Goal: Information Seeking & Learning: Learn about a topic

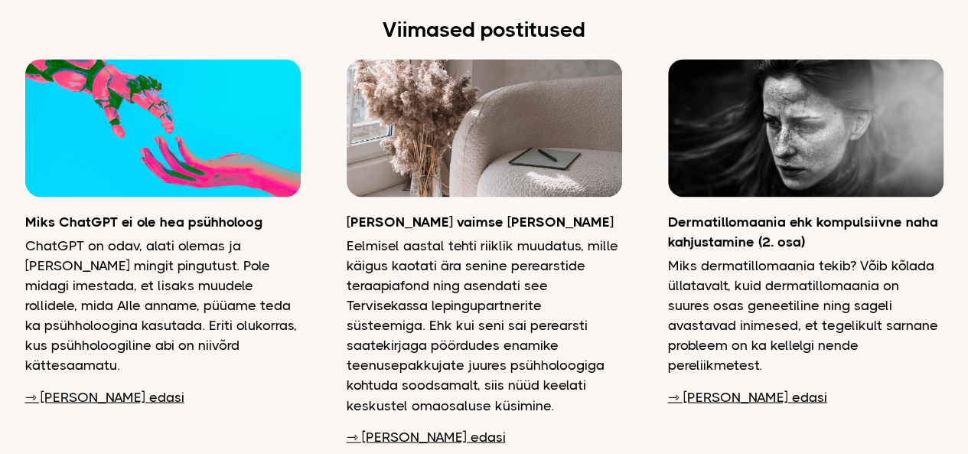
scroll to position [3968, 0]
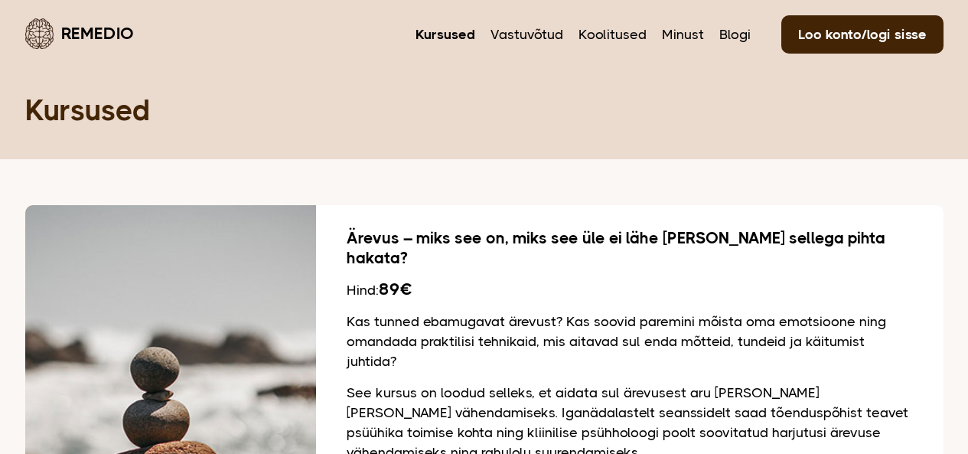
scroll to position [902, 0]
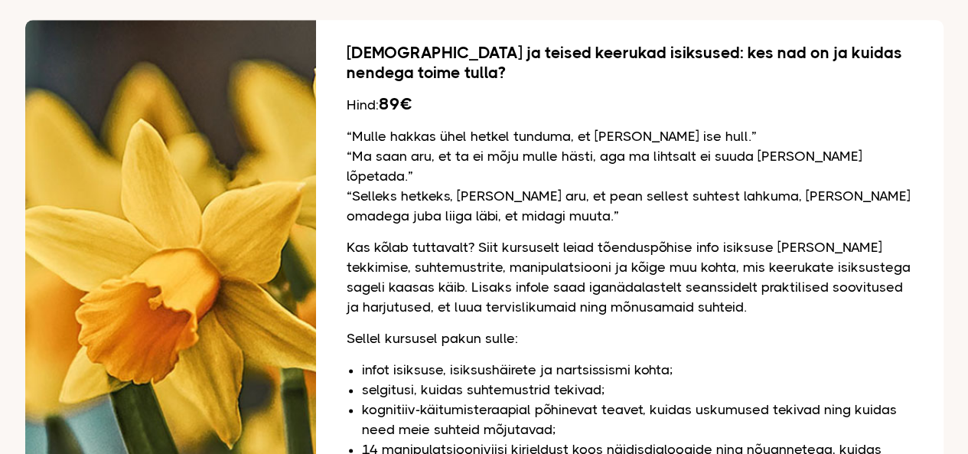
click at [907, 64] on div "Nartsissism ja teised keerukad isiksused: kes nad on ja kuidas nendega toime tu…" at bounding box center [630, 317] width 628 height 594
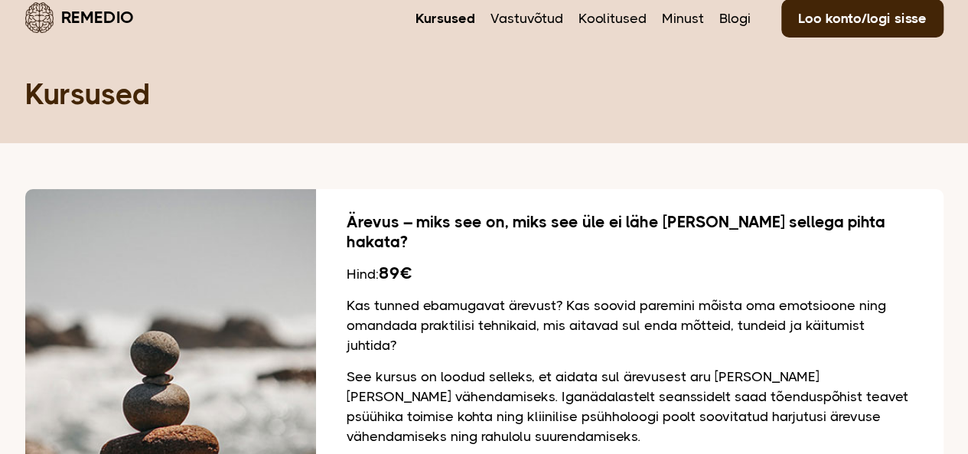
scroll to position [0, 0]
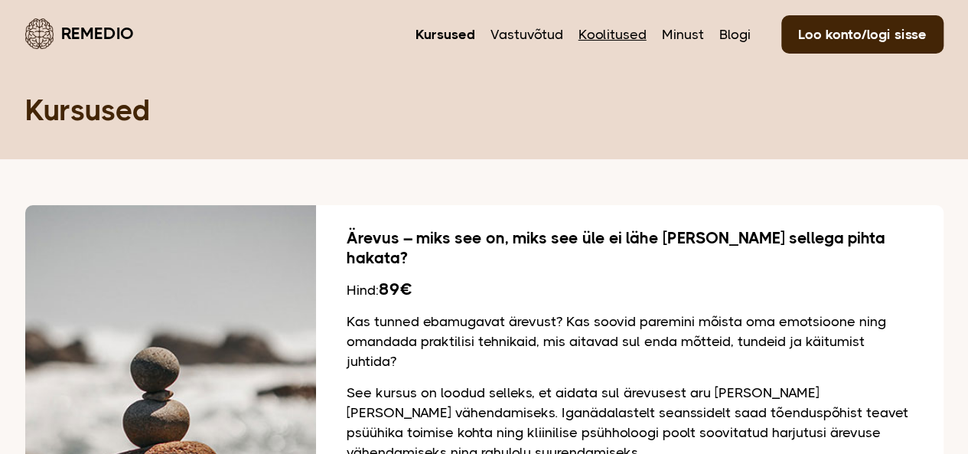
click at [614, 30] on link "Koolitused" at bounding box center [613, 34] width 68 height 20
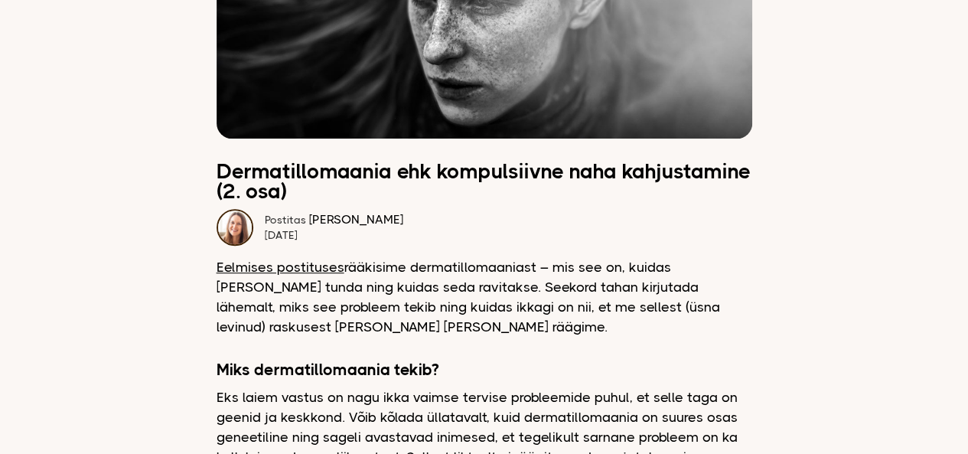
scroll to position [321, 0]
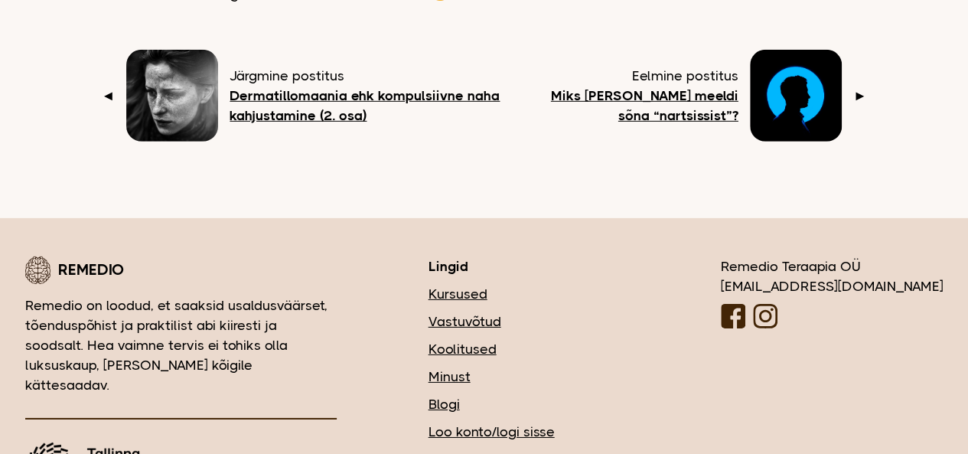
scroll to position [2322, 0]
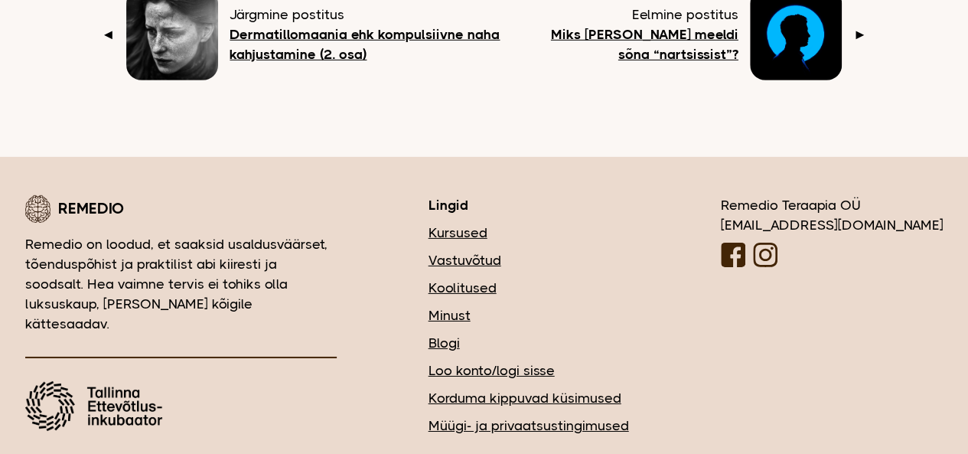
click at [543, 223] on link "Kursused" at bounding box center [529, 233] width 201 height 20
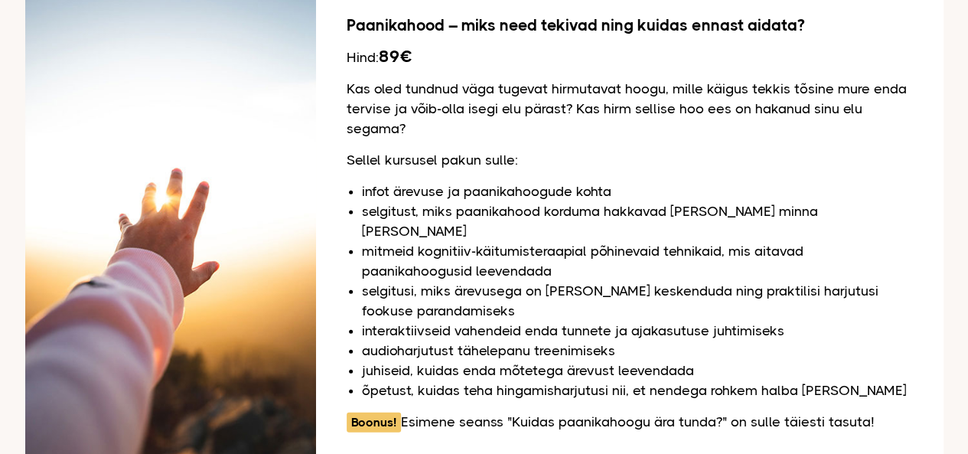
scroll to position [1600, 0]
